Goal: Information Seeking & Learning: Learn about a topic

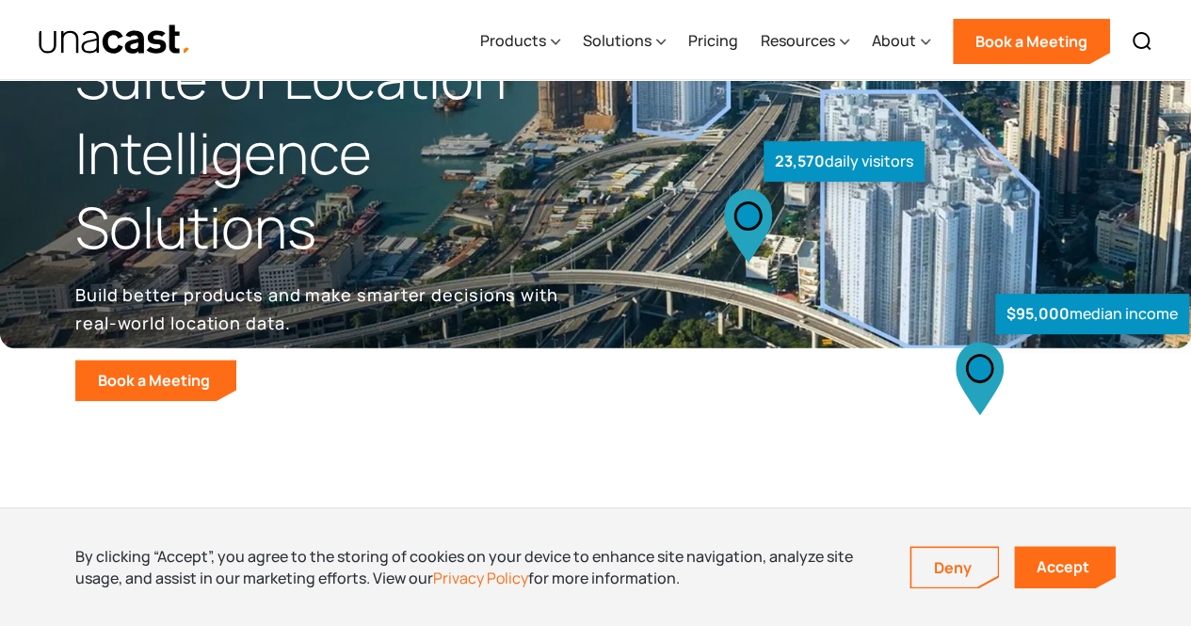
scroll to position [282, 0]
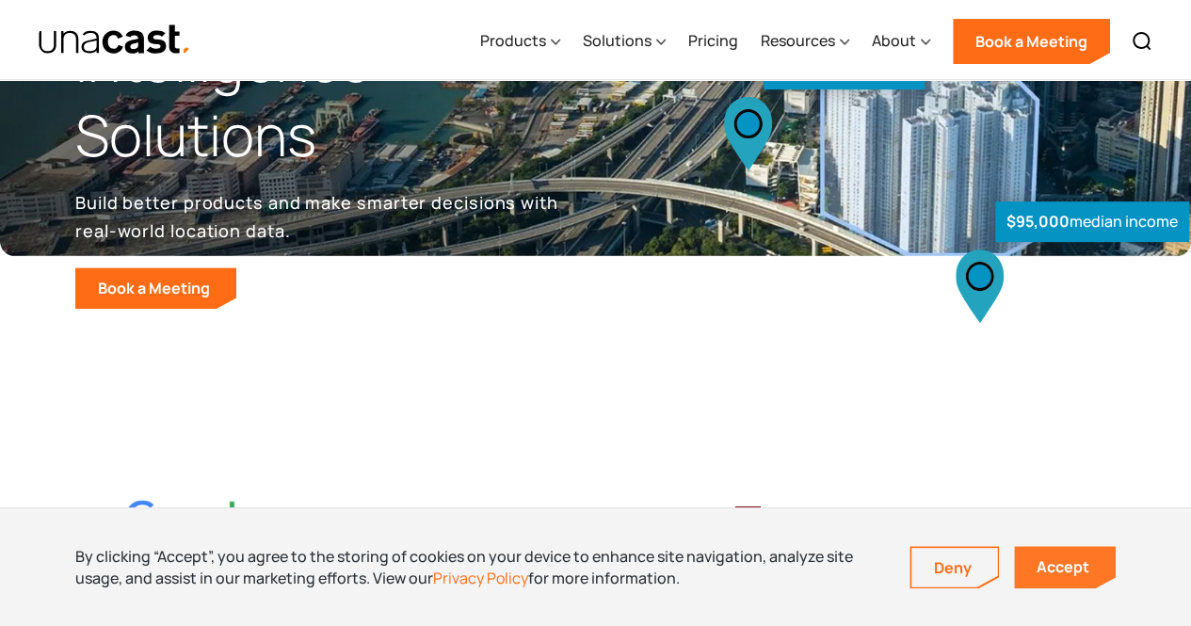
click at [1066, 570] on link "Accept" at bounding box center [1065, 567] width 102 height 42
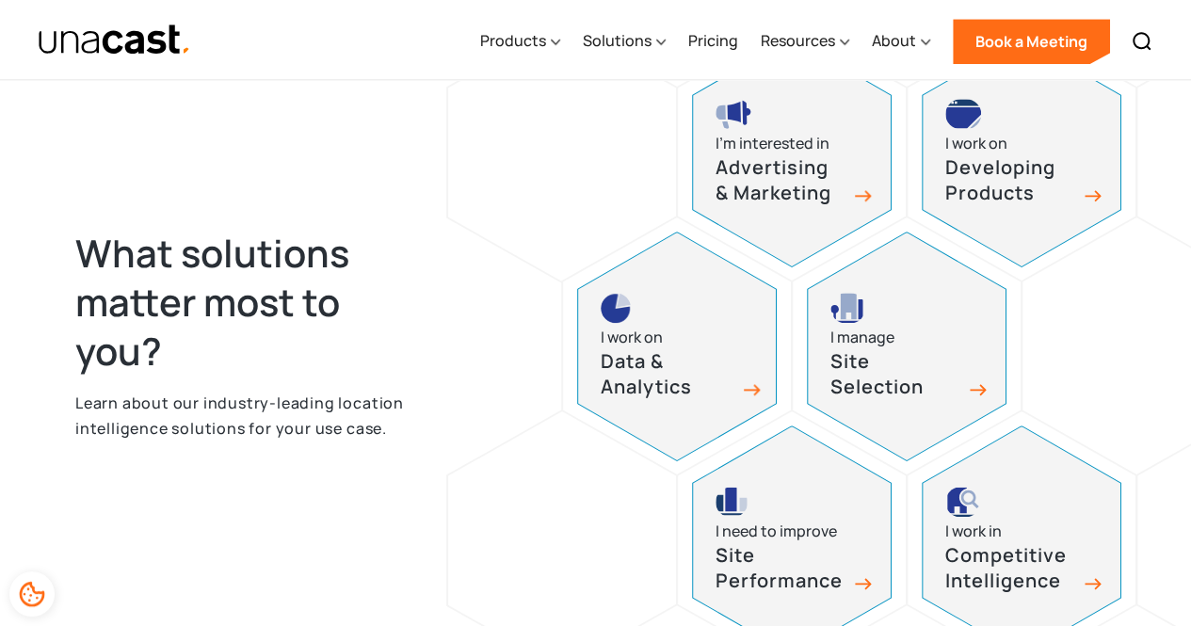
scroll to position [847, 0]
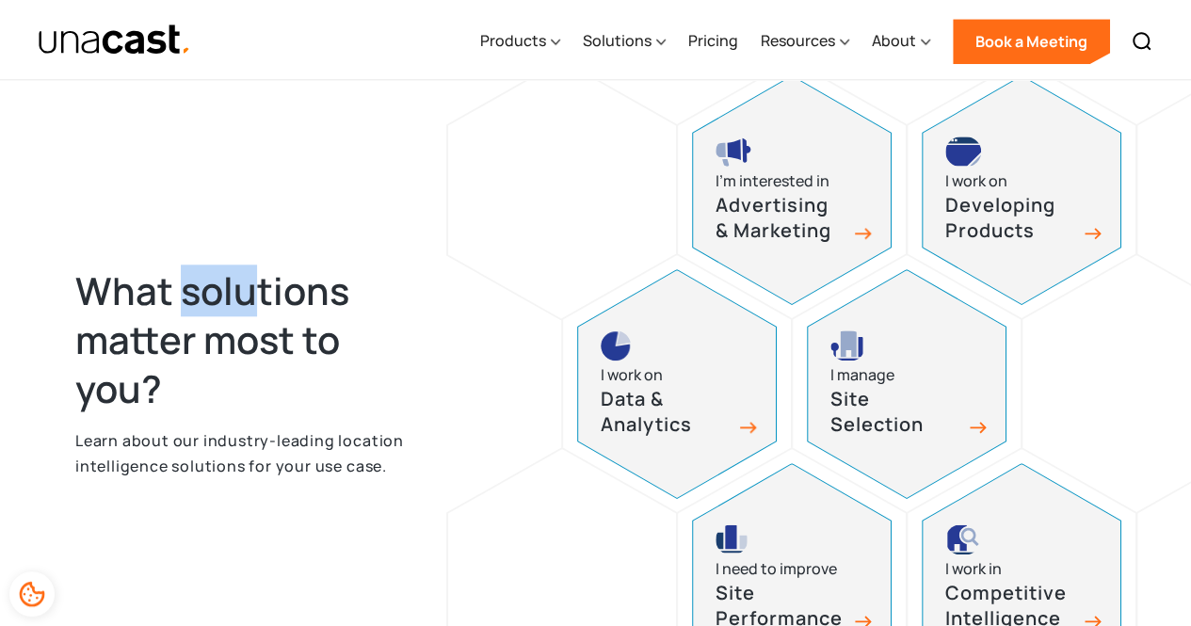
drag, startPoint x: 188, startPoint y: 299, endPoint x: 256, endPoint y: 295, distance: 67.9
click at [256, 294] on h2 "What solutions matter most to you?" at bounding box center [247, 339] width 344 height 147
drag, startPoint x: 154, startPoint y: 345, endPoint x: 240, endPoint y: 345, distance: 85.7
click at [240, 345] on h2 "What solutions matter most to you?" at bounding box center [247, 339] width 344 height 147
click at [134, 393] on h2 "What solutions matter most to you?" at bounding box center [247, 339] width 344 height 147
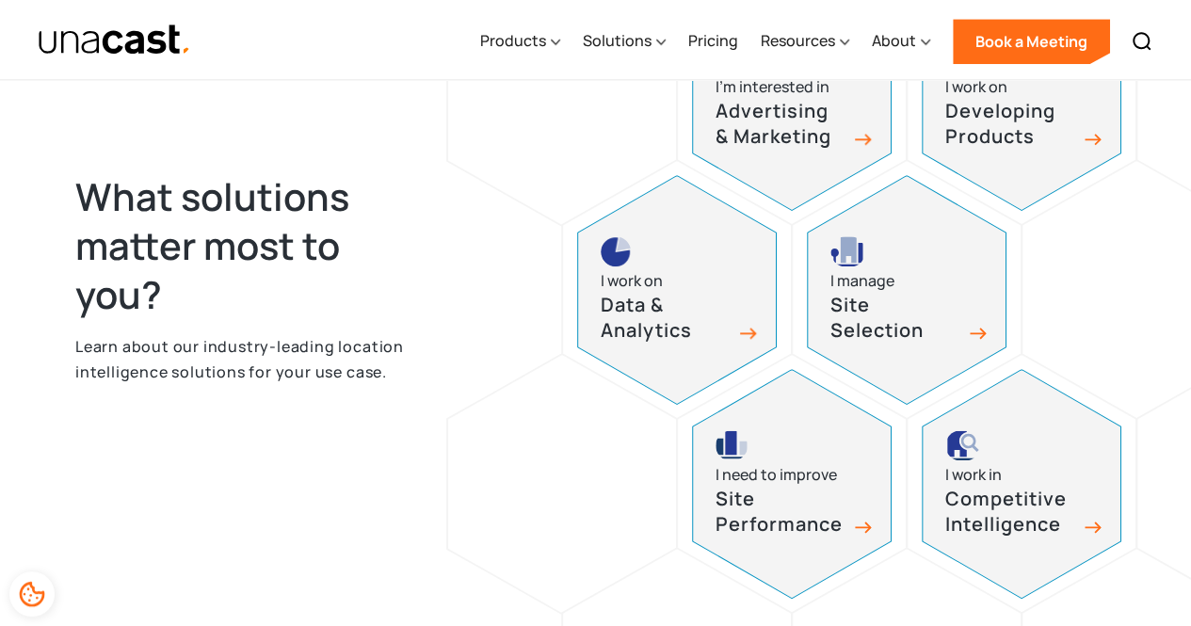
scroll to position [1036, 0]
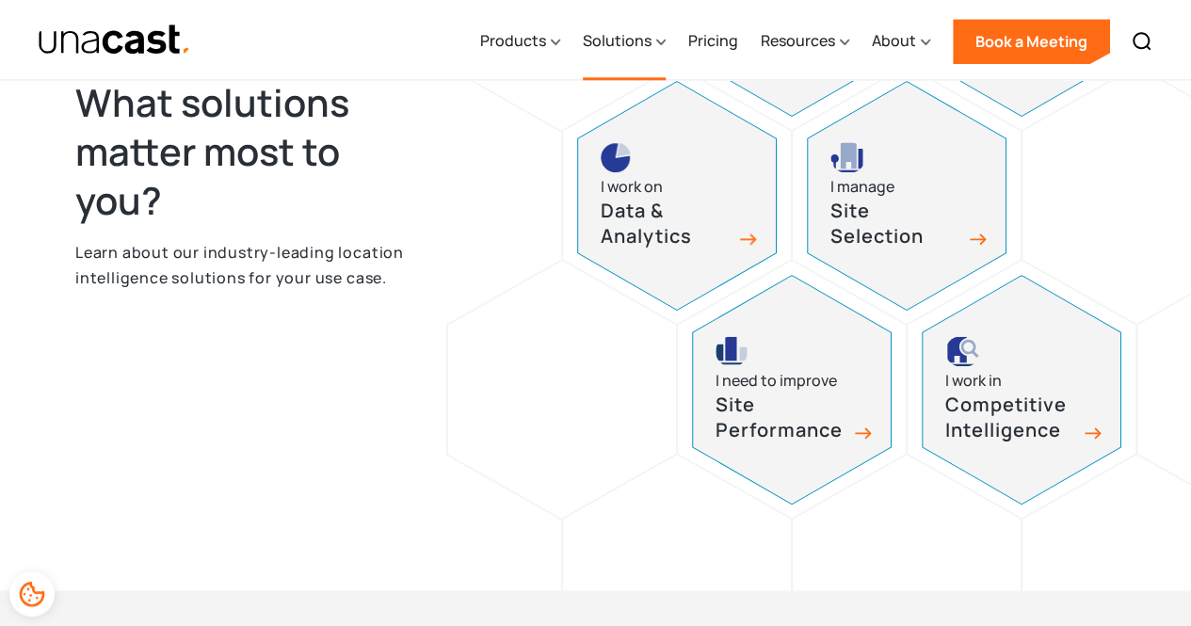
click at [647, 38] on div "Solutions" at bounding box center [617, 40] width 69 height 23
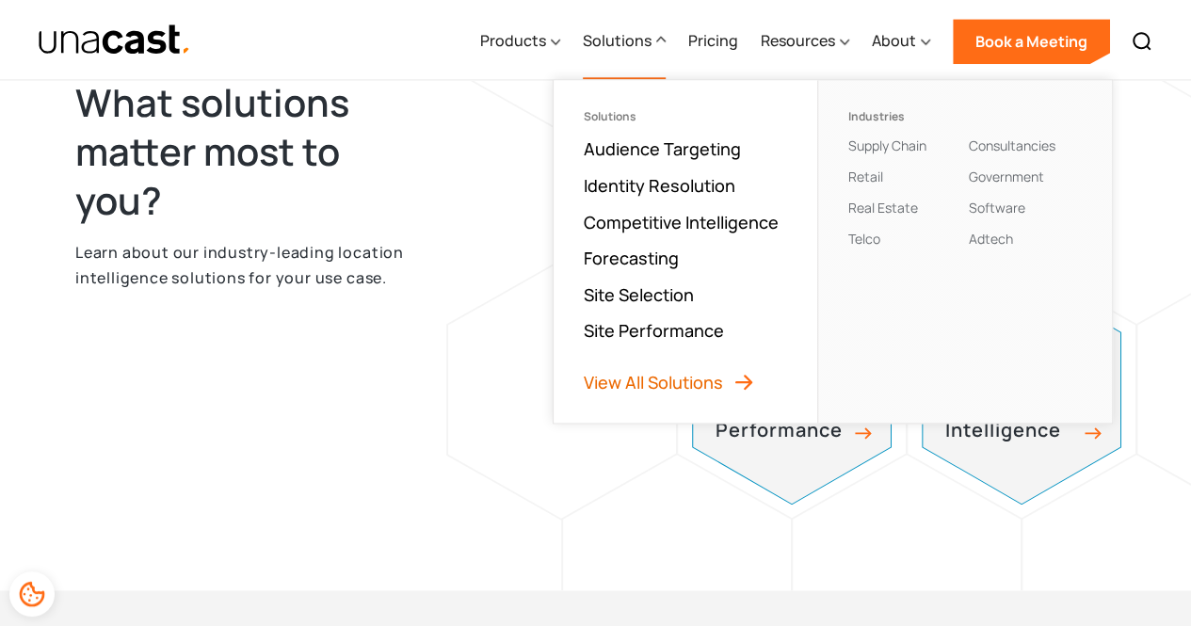
click at [659, 376] on link "View All Solutions" at bounding box center [669, 382] width 171 height 23
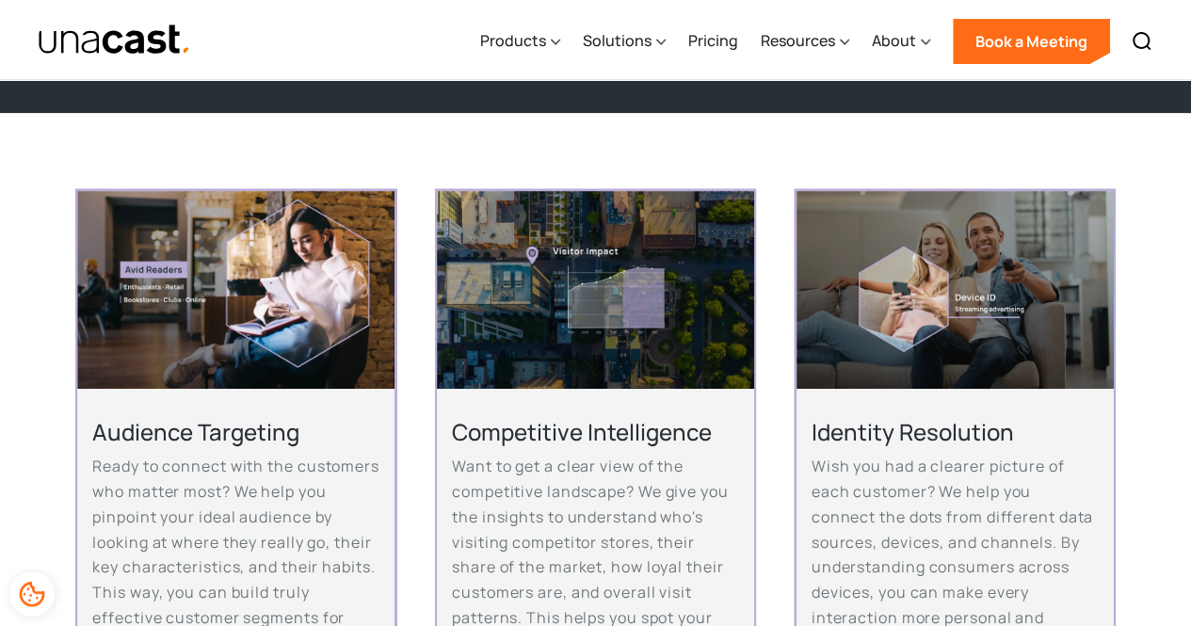
scroll to position [377, 0]
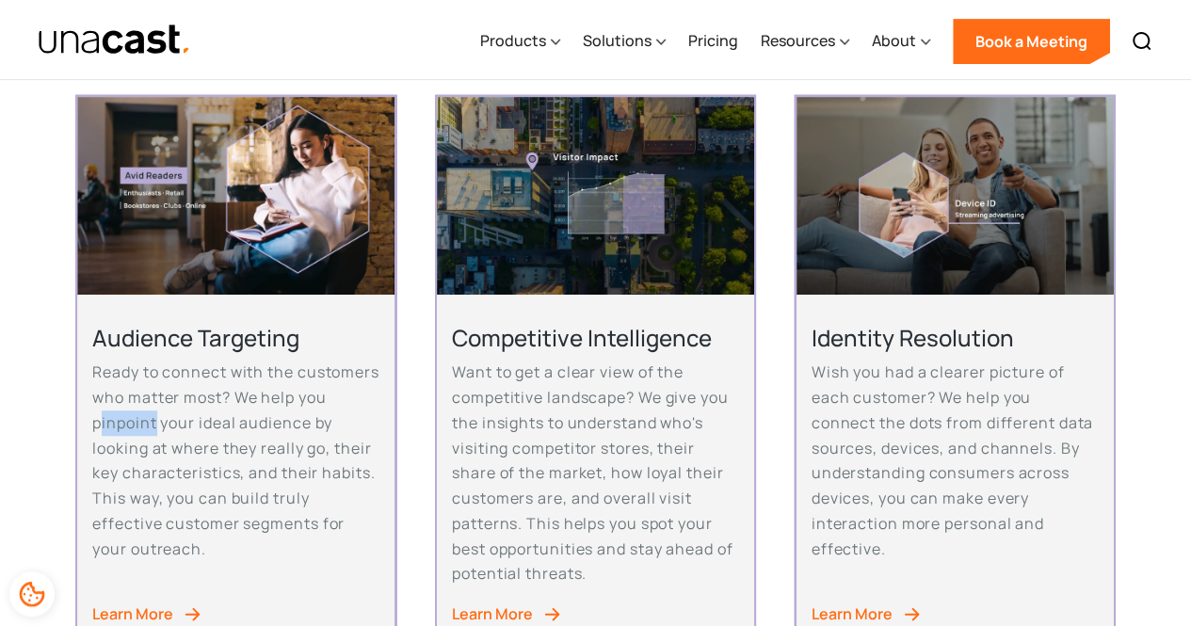
drag, startPoint x: 199, startPoint y: 425, endPoint x: 256, endPoint y: 426, distance: 57.4
click at [249, 426] on p "Ready to connect with the customers who matter most? We help you pinpoint your …" at bounding box center [235, 460] width 287 height 201
drag, startPoint x: 137, startPoint y: 448, endPoint x: 243, endPoint y: 453, distance: 105.5
click at [226, 453] on p "Ready to connect with the customers who matter most? We help you pinpoint your …" at bounding box center [235, 460] width 287 height 201
drag, startPoint x: 282, startPoint y: 453, endPoint x: 337, endPoint y: 457, distance: 54.7
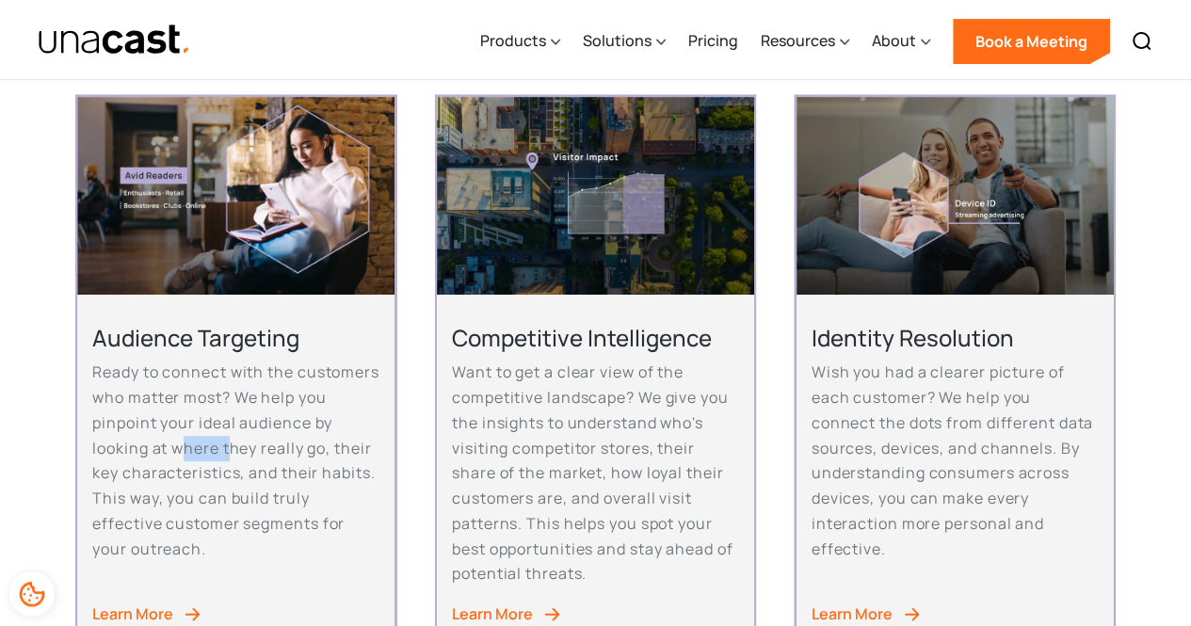
click at [333, 457] on p "Ready to connect with the customers who matter most? We help you pinpoint your …" at bounding box center [235, 460] width 287 height 201
drag, startPoint x: 111, startPoint y: 472, endPoint x: 188, endPoint y: 476, distance: 77.3
click at [171, 475] on p "Ready to connect with the customers who matter most? We help you pinpoint your …" at bounding box center [235, 460] width 287 height 201
drag, startPoint x: 224, startPoint y: 476, endPoint x: 297, endPoint y: 477, distance: 73.4
click at [296, 477] on p "Ready to connect with the customers who matter most? We help you pinpoint your …" at bounding box center [235, 460] width 287 height 201
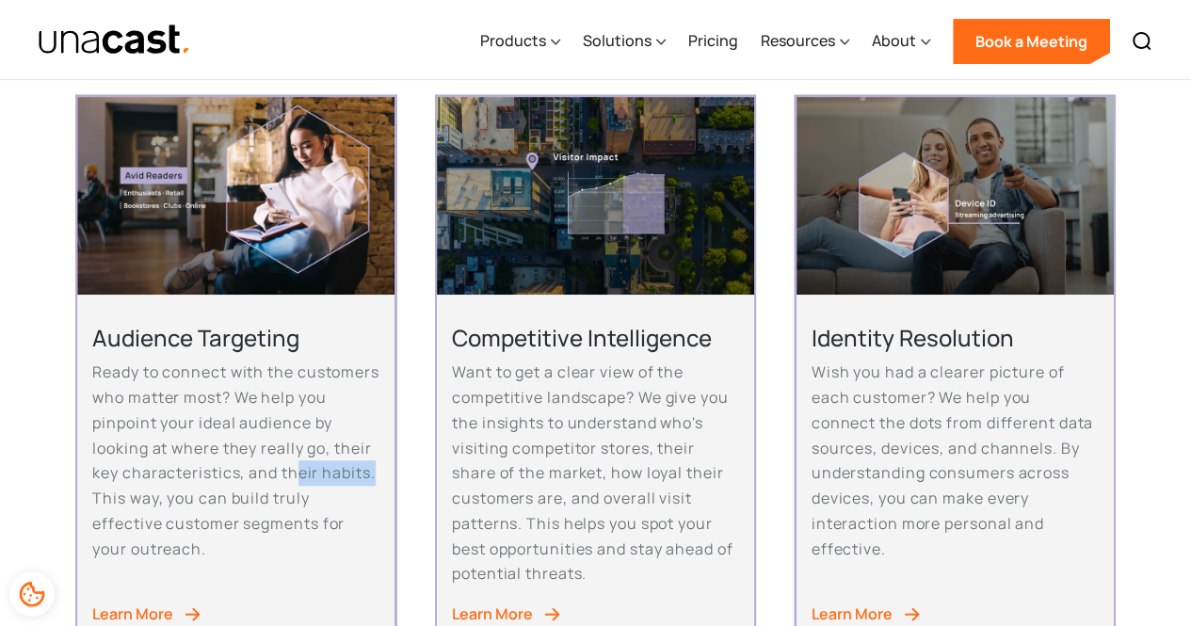
drag, startPoint x: 141, startPoint y: 500, endPoint x: 219, endPoint y: 506, distance: 78.3
click at [218, 506] on p "Ready to connect with the customers who matter most? We help you pinpoint your …" at bounding box center [235, 460] width 287 height 201
drag, startPoint x: 289, startPoint y: 506, endPoint x: 343, endPoint y: 507, distance: 53.7
click at [333, 507] on p "Ready to connect with the customers who matter most? We help you pinpoint your …" at bounding box center [235, 460] width 287 height 201
drag, startPoint x: 137, startPoint y: 526, endPoint x: 208, endPoint y: 528, distance: 70.6
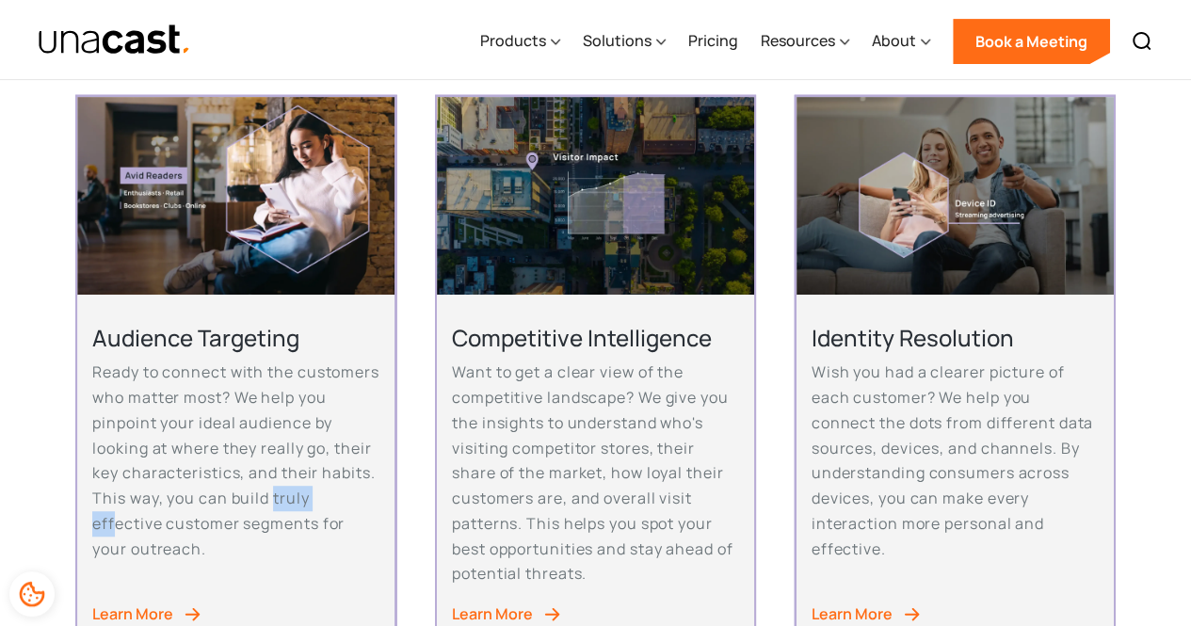
click at [208, 528] on p "Ready to connect with the customers who matter most? We help you pinpoint your …" at bounding box center [235, 460] width 287 height 201
drag, startPoint x: 523, startPoint y: 423, endPoint x: 578, endPoint y: 423, distance: 54.6
click at [578, 423] on p "Want to get a clear view of the competitive landscape? We give you the insights…" at bounding box center [595, 473] width 287 height 226
drag, startPoint x: 510, startPoint y: 445, endPoint x: 580, endPoint y: 449, distance: 69.8
click at [580, 449] on p "Want to get a clear view of the competitive landscape? We give you the insights…" at bounding box center [595, 473] width 287 height 226
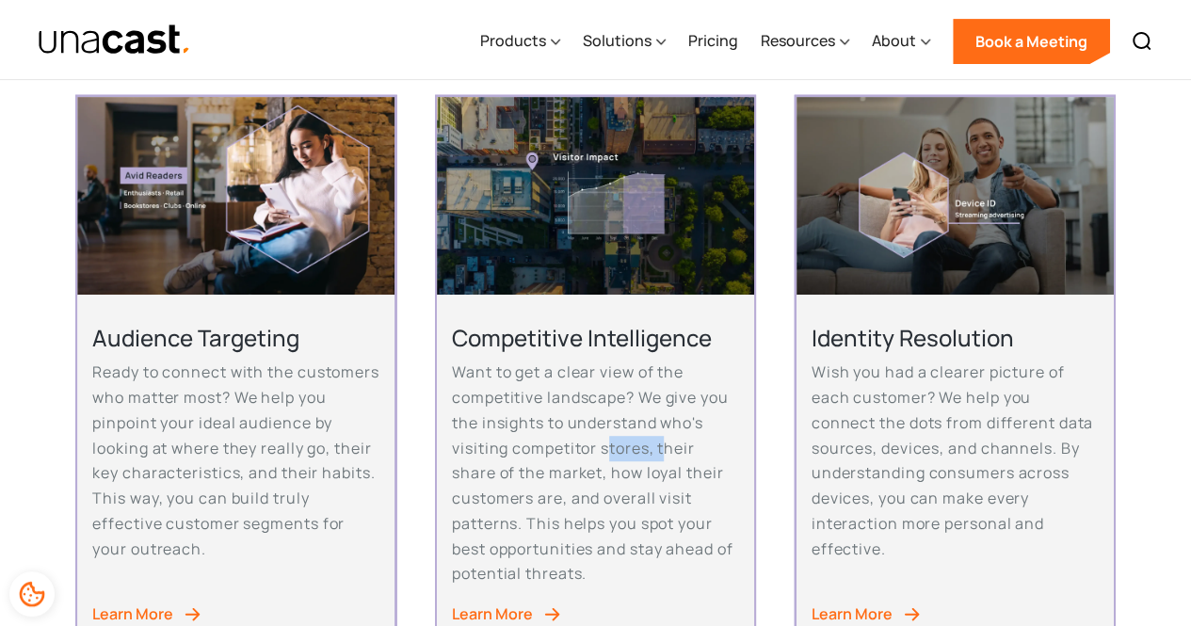
drag, startPoint x: 640, startPoint y: 451, endPoint x: 677, endPoint y: 452, distance: 36.7
click at [671, 451] on p "Want to get a clear view of the competitive landscape? We give you the insights…" at bounding box center [595, 473] width 287 height 226
drag, startPoint x: 460, startPoint y: 476, endPoint x: 531, endPoint y: 474, distance: 70.7
click at [522, 474] on p "Want to get a clear view of the competitive landscape? We give you the insights…" at bounding box center [595, 473] width 287 height 226
drag, startPoint x: 561, startPoint y: 474, endPoint x: 616, endPoint y: 474, distance: 54.6
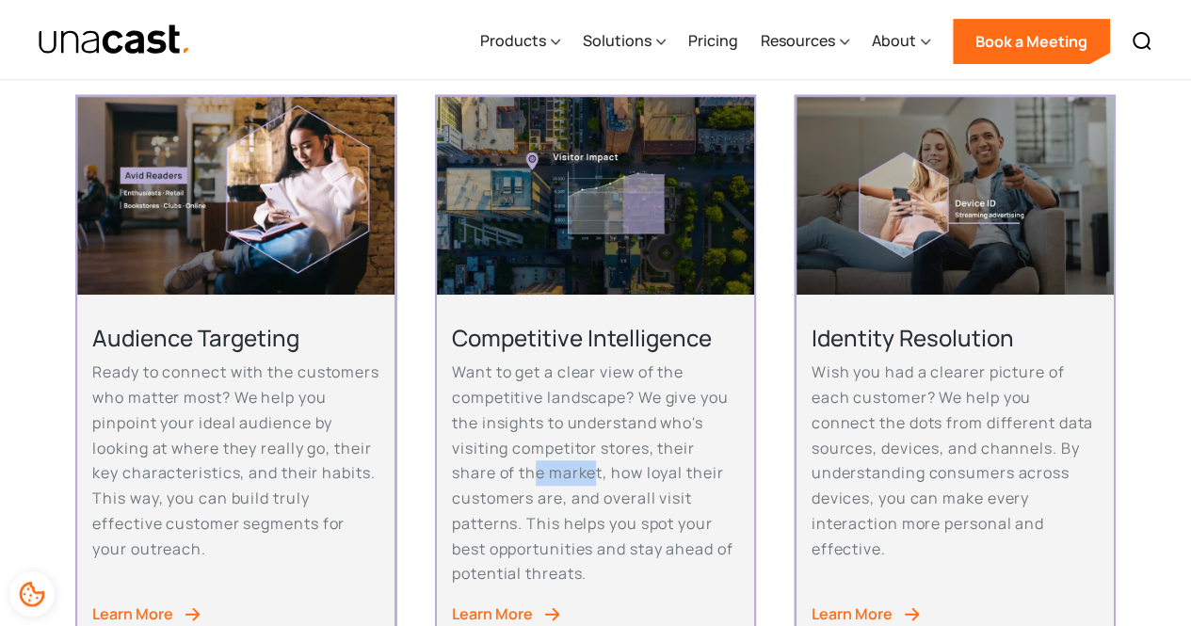
click at [606, 474] on p "Want to get a clear view of the competitive landscape? We give you the insights…" at bounding box center [595, 473] width 287 height 226
drag, startPoint x: 644, startPoint y: 477, endPoint x: 686, endPoint y: 478, distance: 42.4
click at [684, 478] on p "Want to get a clear view of the competitive landscape? We give you the insights…" at bounding box center [595, 473] width 287 height 226
drag, startPoint x: 446, startPoint y: 496, endPoint x: 576, endPoint y: 492, distance: 130.0
click at [560, 492] on div "Competitive Intelligence Want to get a clear view of the competitive landscape?…" at bounding box center [595, 479] width 317 height 369
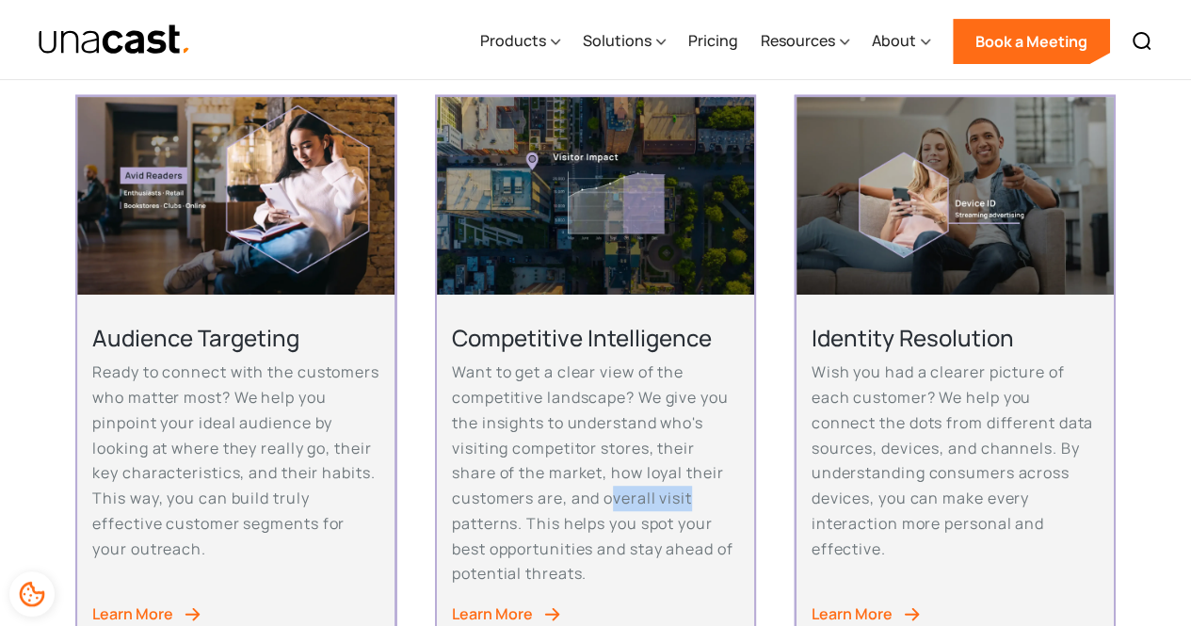
drag, startPoint x: 619, startPoint y: 495, endPoint x: 747, endPoint y: 506, distance: 128.5
click at [755, 506] on div "Competitive Intelligence Want to get a clear view of the competitive landscape?…" at bounding box center [596, 380] width 322 height 572
drag, startPoint x: 452, startPoint y: 526, endPoint x: 570, endPoint y: 528, distance: 118.6
click at [563, 528] on p "Want to get a clear view of the competitive landscape? We give you the insights…" at bounding box center [595, 473] width 287 height 226
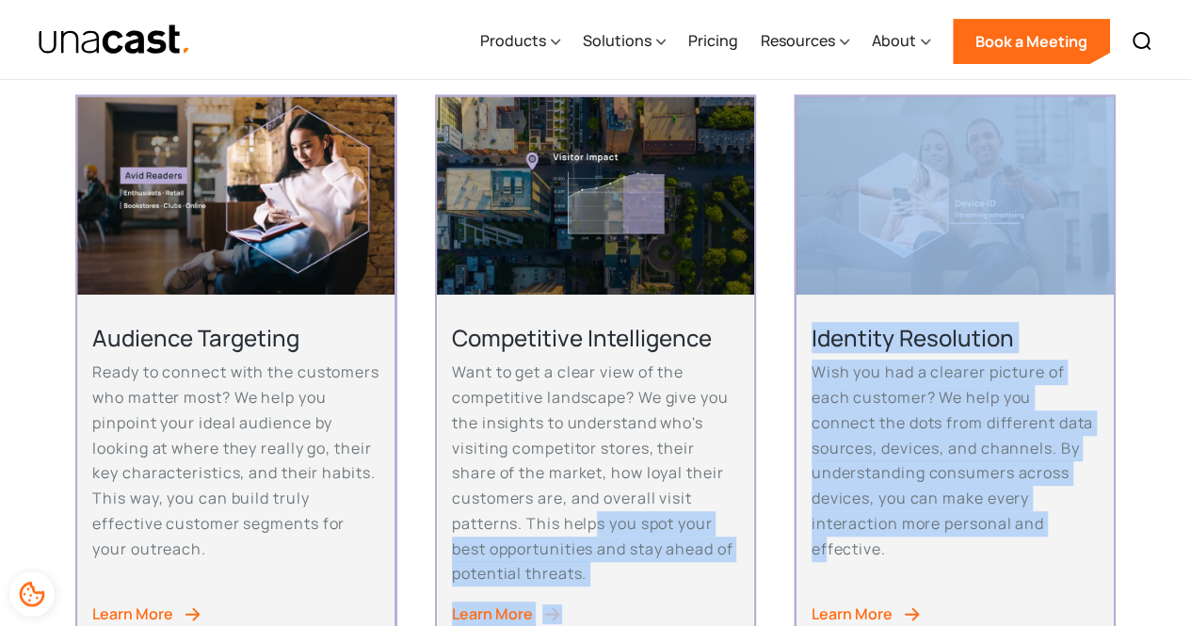
drag, startPoint x: 620, startPoint y: 527, endPoint x: 820, endPoint y: 555, distance: 201.6
click at [502, 546] on p "Want to get a clear view of the competitive landscape? We give you the insights…" at bounding box center [595, 473] width 287 height 226
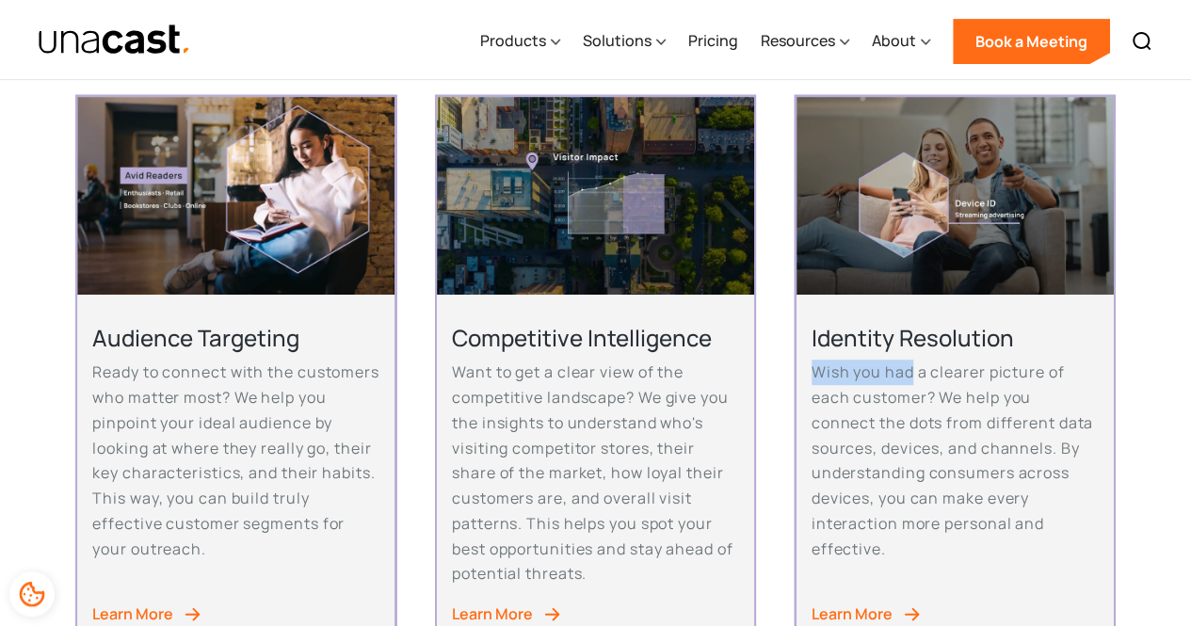
drag, startPoint x: 812, startPoint y: 372, endPoint x: 918, endPoint y: 369, distance: 105.5
click at [917, 369] on p "Wish you had a clearer picture of each customer? We help you connect the dots f…" at bounding box center [954, 460] width 287 height 201
drag, startPoint x: 987, startPoint y: 373, endPoint x: 1066, endPoint y: 381, distance: 79.5
click at [1052, 375] on p "Wish you had a clearer picture of each customer? We help you connect the dots f…" at bounding box center [954, 460] width 287 height 201
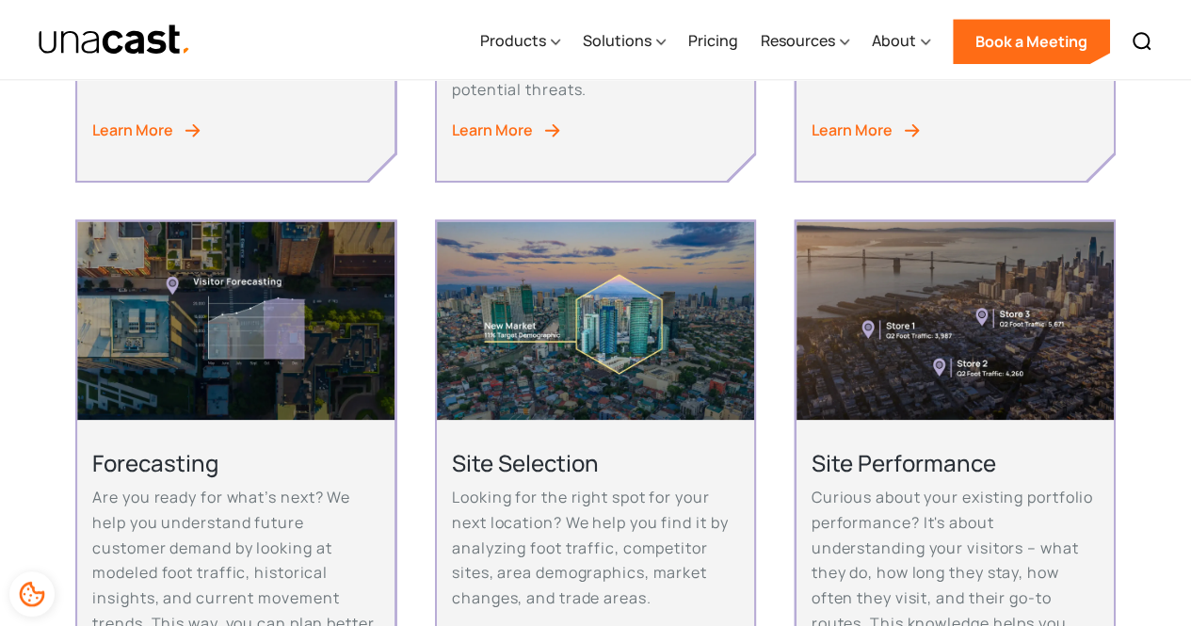
scroll to position [1036, 0]
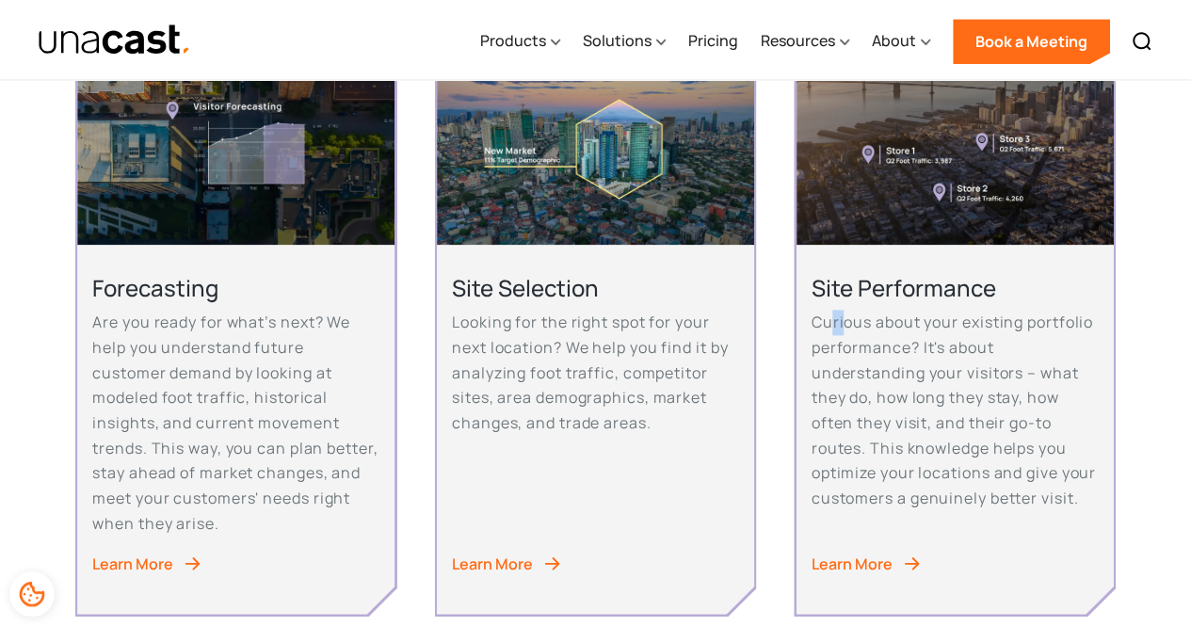
drag, startPoint x: 832, startPoint y: 326, endPoint x: 959, endPoint y: 323, distance: 127.1
click at [911, 323] on p "Curious about your existing portfolio performance? It's about understanding you…" at bounding box center [954, 410] width 287 height 201
drag, startPoint x: 1020, startPoint y: 324, endPoint x: 1064, endPoint y: 327, distance: 44.3
click at [1033, 324] on p "Curious about your existing portfolio performance? It's about understanding you…" at bounding box center [954, 410] width 287 height 201
drag, startPoint x: 817, startPoint y: 345, endPoint x: 891, endPoint y: 349, distance: 74.5
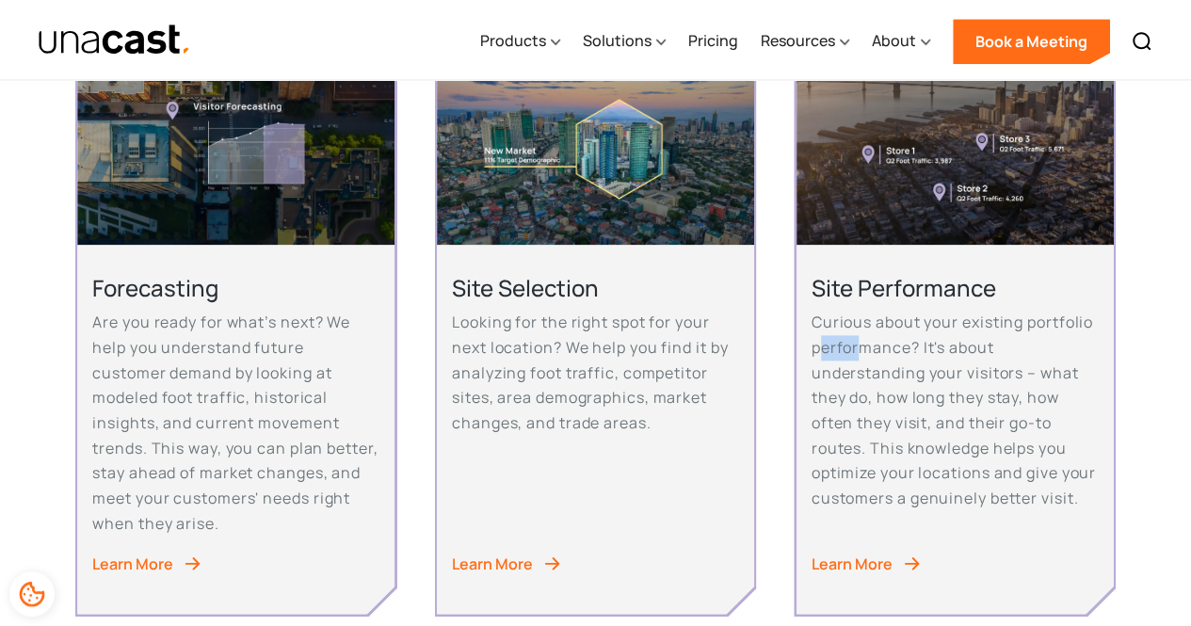
click at [881, 349] on p "Curious about your existing portfolio performance? It's about understanding you…" at bounding box center [954, 410] width 287 height 201
drag, startPoint x: 940, startPoint y: 351, endPoint x: 996, endPoint y: 353, distance: 55.6
click at [996, 353] on p "Curious about your existing portfolio performance? It's about understanding you…" at bounding box center [954, 410] width 287 height 201
drag, startPoint x: 843, startPoint y: 376, endPoint x: 921, endPoint y: 372, distance: 77.3
click at [910, 372] on p "Curious about your existing portfolio performance? It's about understanding you…" at bounding box center [954, 410] width 287 height 201
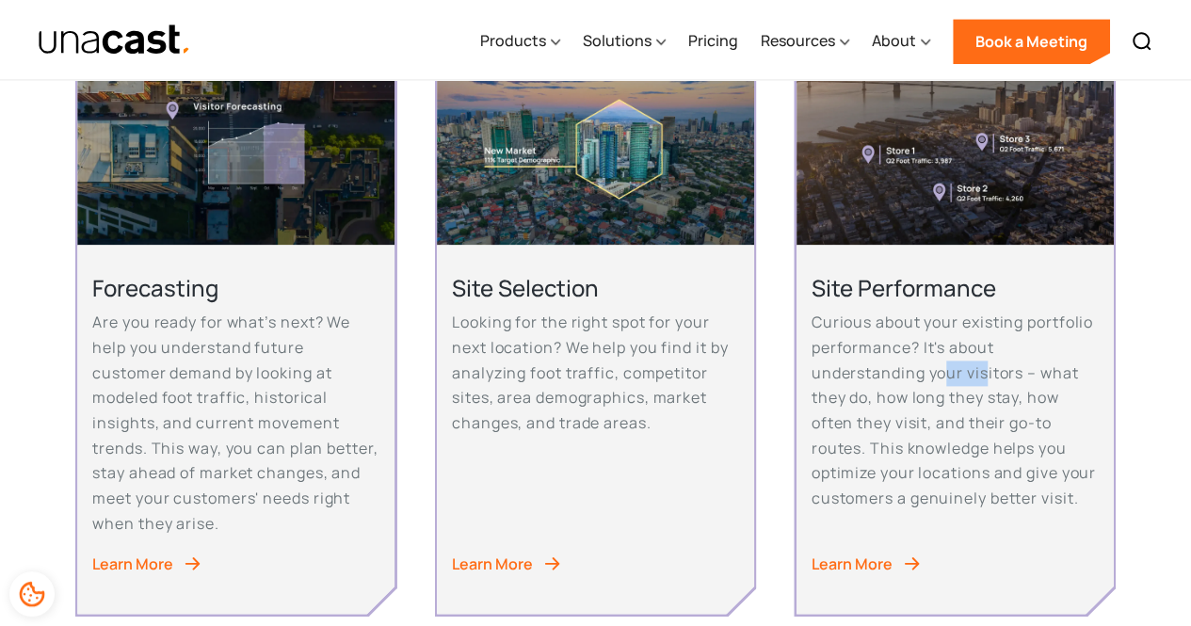
drag, startPoint x: 959, startPoint y: 374, endPoint x: 994, endPoint y: 375, distance: 34.8
click at [992, 375] on p "Curious about your existing portfolio performance? It's about understanding you…" at bounding box center [954, 410] width 287 height 201
drag, startPoint x: 1020, startPoint y: 376, endPoint x: 1075, endPoint y: 379, distance: 54.7
click at [1075, 379] on p "Curious about your existing portfolio performance? It's about understanding you…" at bounding box center [954, 410] width 287 height 201
drag, startPoint x: 866, startPoint y: 404, endPoint x: 964, endPoint y: 402, distance: 97.9
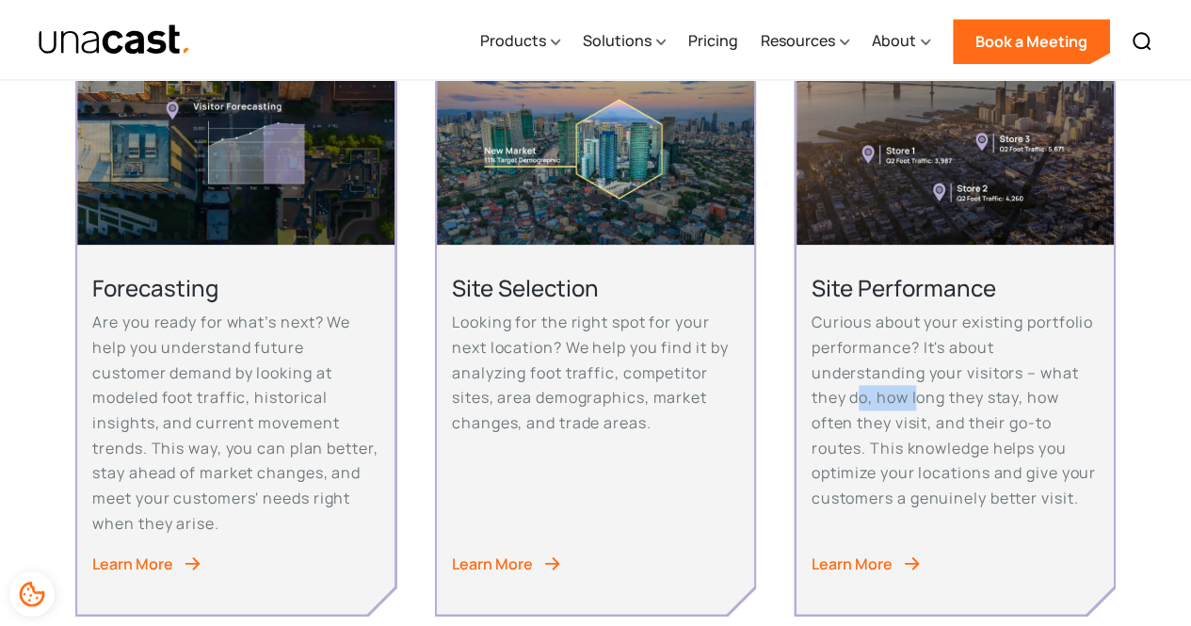
click at [960, 402] on p "Curious about your existing portfolio performance? It's about understanding you…" at bounding box center [954, 410] width 287 height 201
click at [1043, 401] on p "Curious about your existing portfolio performance? It's about understanding you…" at bounding box center [954, 410] width 287 height 201
drag, startPoint x: 822, startPoint y: 426, endPoint x: 948, endPoint y: 426, distance: 126.1
click at [947, 426] on p "Curious about your existing portfolio performance? It's about understanding you…" at bounding box center [954, 410] width 287 height 201
click at [1051, 425] on p "Curious about your existing portfolio performance? It's about understanding you…" at bounding box center [954, 410] width 287 height 201
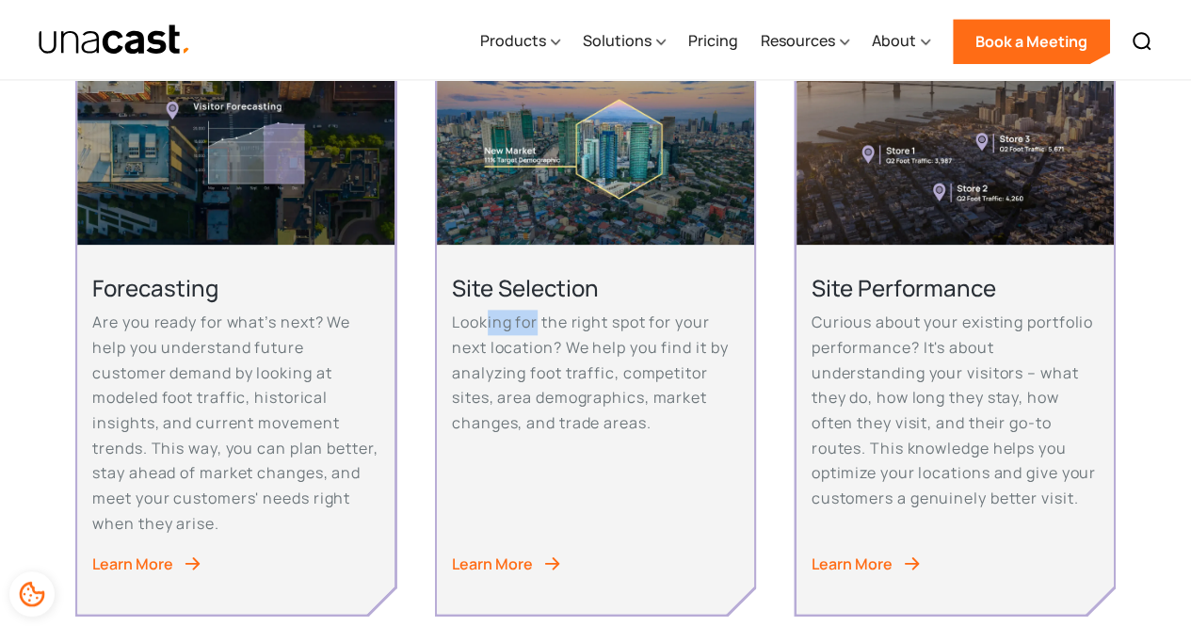
drag, startPoint x: 489, startPoint y: 325, endPoint x: 569, endPoint y: 323, distance: 80.0
click at [560, 323] on p "Looking for the right spot for your next location? We help you find it by analy…" at bounding box center [595, 373] width 287 height 126
drag
click at [657, 323] on p "Looking for the right spot for your next location? We help you find it by analy…" at bounding box center [595, 373] width 287 height 126
click at [724, 329] on p "Looking for the right spot for your next location? We help you find it by analy…" at bounding box center [595, 373] width 287 height 126
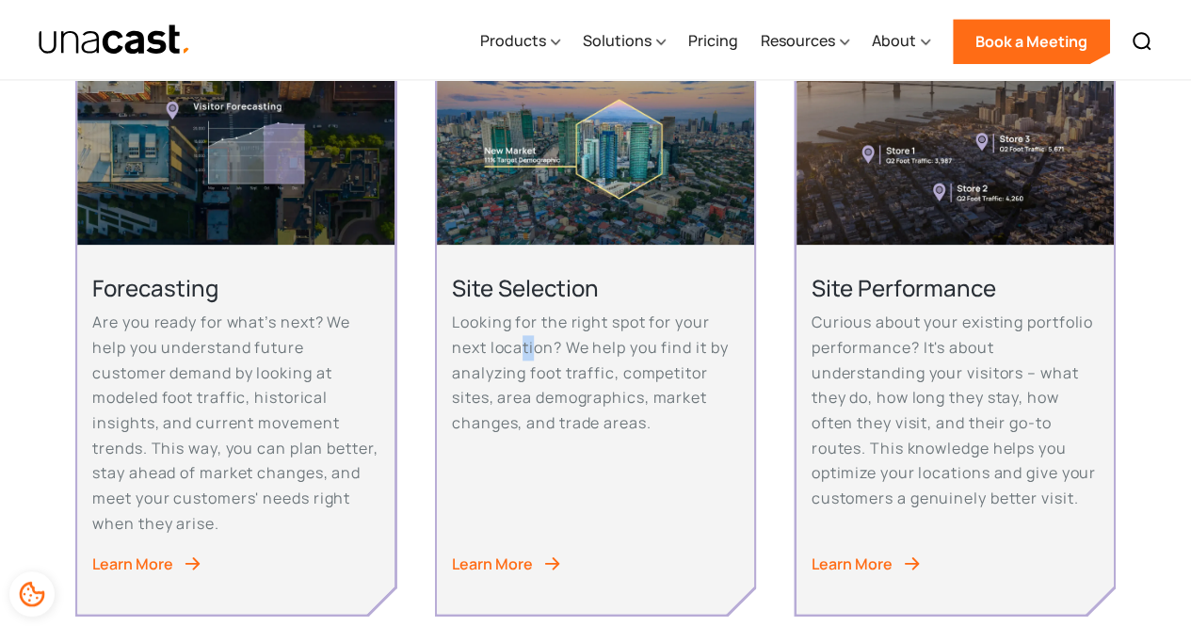
click at [552, 355] on p "Looking for the right spot for your next location? We help you find it by analy…" at bounding box center [595, 373] width 287 height 126
click at [692, 347] on p "Looking for the right spot for your next location? We help you find it by analy…" at bounding box center [595, 373] width 287 height 126
click at [758, 351] on div "Audience Targeting Ready to connect with the customers who matter most? We help…" at bounding box center [595, 43] width 1040 height 1217
click at [523, 375] on p "Looking for the right spot for your next location? We help you find it by analy…" at bounding box center [595, 373] width 287 height 126
click at [573, 374] on p "Looking for the right spot for your next location? We help you find it by analy…" at bounding box center [595, 373] width 287 height 126
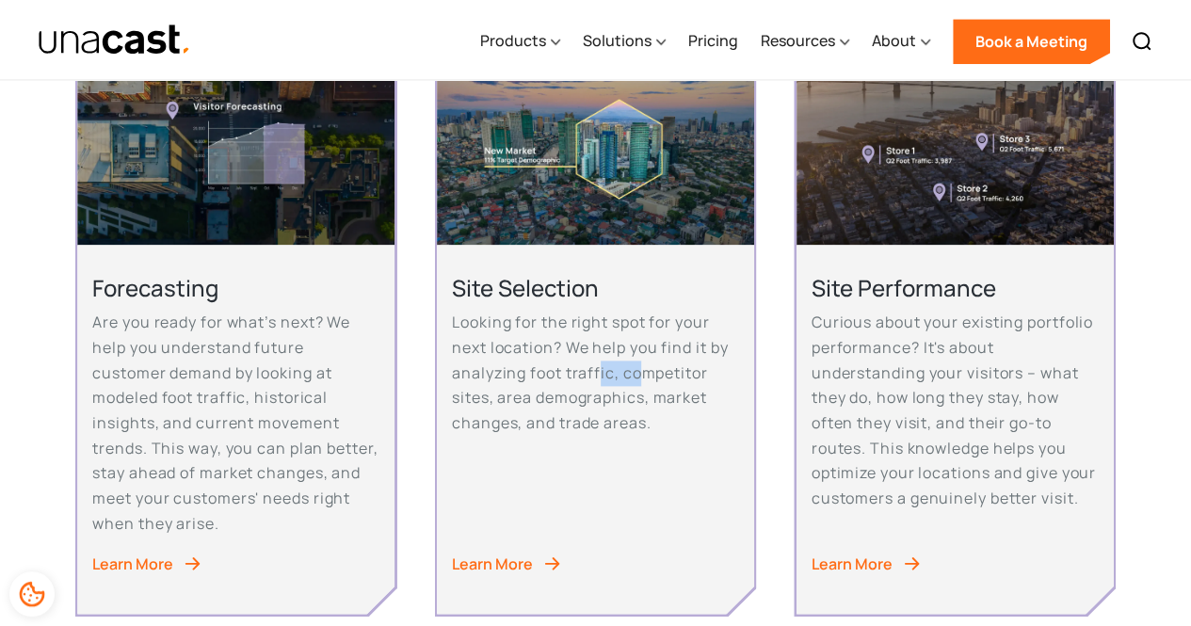
click at [649, 374] on p "Looking for the right spot for your next location? We help you find it by analy…" at bounding box center [595, 373] width 287 height 126
click at [693, 375] on p "Looking for the right spot for your next location? We help you find it by analy…" at bounding box center [595, 373] width 287 height 126
click at [550, 407] on p "Looking for the right spot for your next location? We help you find it by analy…" at bounding box center [595, 373] width 287 height 126
click at [169, 323] on div "Forecasting Are you ready for what’s next? We help you understand future custom…" at bounding box center [235, 429] width 317 height 369
click at [244, 322] on p "Are you ready for what’s next? We help you understand future customer demand by…" at bounding box center [235, 423] width 287 height 226
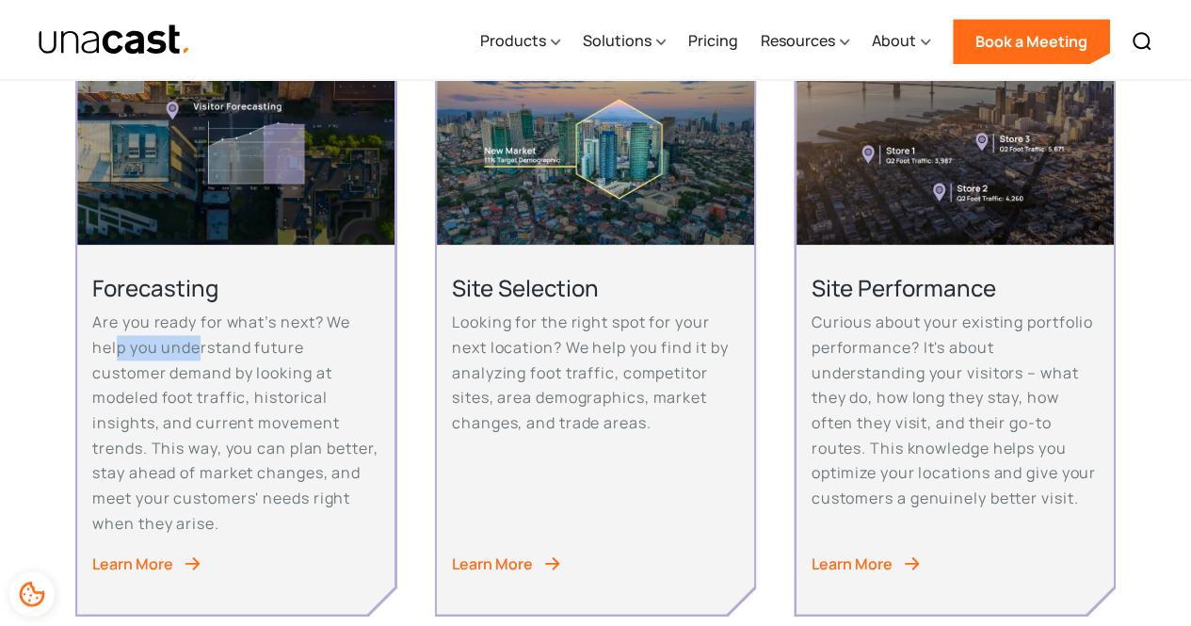
click at [228, 342] on p "Are you ready for what’s next? We help you understand future customer demand by…" at bounding box center [235, 423] width 287 height 226
click at [306, 339] on p "Are you ready for what’s next? We help you understand future customer demand by…" at bounding box center [235, 423] width 287 height 226
click at [190, 368] on div "Forecasting Are you ready for what’s next? We help you understand future custom…" at bounding box center [235, 429] width 317 height 369
click at [262, 366] on p "Are you ready for what’s next? We help you understand future customer demand by…" at bounding box center [235, 423] width 287 height 226
click at [338, 369] on p "Are you ready for what’s next? We help you understand future customer demand by…" at bounding box center [235, 423] width 287 height 226
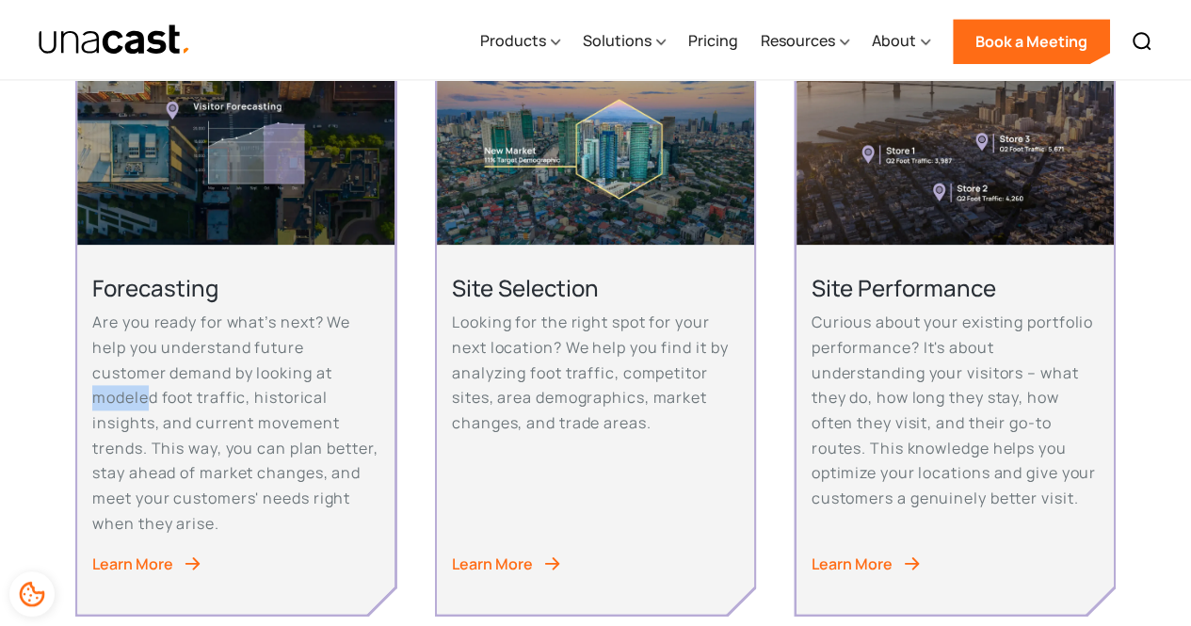
click at [174, 393] on p "Are you ready for what’s next? We help you understand future customer demand by…" at bounding box center [235, 423] width 287 height 226
click at [282, 389] on p "Are you ready for what’s next? We help you understand future customer demand by…" at bounding box center [235, 423] width 287 height 226
click at [359, 392] on p "Are you ready for what’s next? We help you understand future customer demand by…" at bounding box center [235, 423] width 287 height 226
click at [254, 421] on p "Are you ready for what’s next? We help you understand future customer demand by…" at bounding box center [235, 423] width 287 height 226
click at [377, 421] on p "Are you ready for what’s next? We help you understand future customer demand by…" at bounding box center [235, 423] width 287 height 226
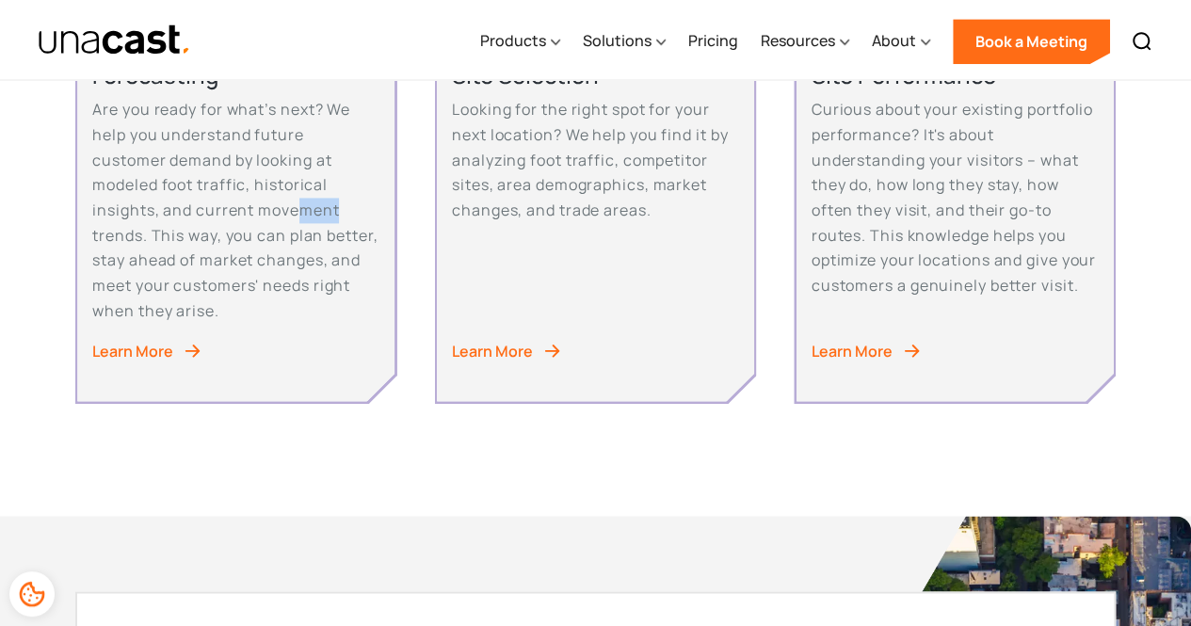
scroll to position [1506, 0]
